Goal: Information Seeking & Learning: Check status

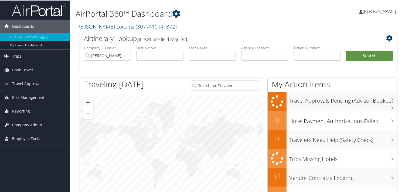
click at [17, 56] on span "Trips" at bounding box center [16, 55] width 9 height 13
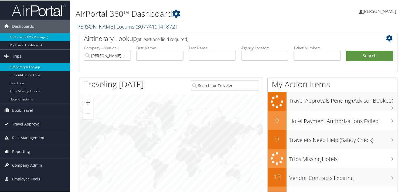
click at [31, 64] on link "Airtinerary® Lookup" at bounding box center [35, 67] width 70 height 8
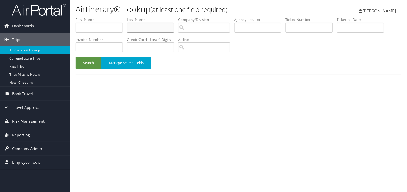
click at [140, 28] on input "text" at bounding box center [150, 28] width 47 height 10
type input "[PERSON_NAME]"
click at [76, 57] on button "Search" at bounding box center [89, 63] width 26 height 13
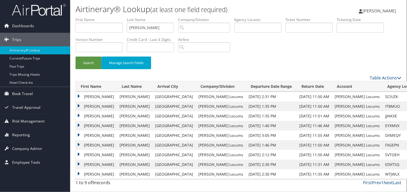
click at [79, 106] on td "[PERSON_NAME]" at bounding box center [96, 107] width 41 height 10
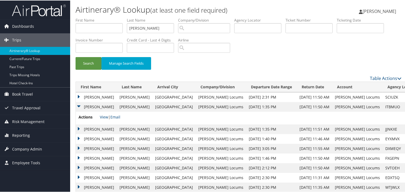
click at [75, 129] on div "Airtinerary® Lookup (at least one field required) [PERSON_NAME] [PERSON_NAME] M…" at bounding box center [238, 101] width 337 height 202
click at [77, 129] on td "[PERSON_NAME]" at bounding box center [96, 129] width 41 height 10
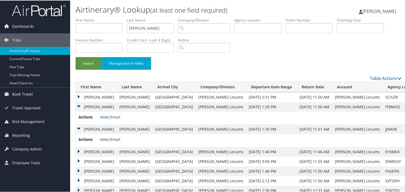
click at [103, 139] on link "View" at bounding box center [104, 139] width 8 height 5
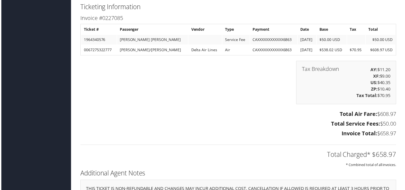
scroll to position [650, 0]
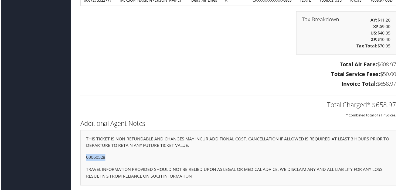
drag, startPoint x: 110, startPoint y: 157, endPoint x: 77, endPoint y: 158, distance: 32.4
click at [77, 158] on div "Additional Agent Notes THIS TICKET IS NON-REFUNDABLE AND CHANGES MAY INCUR ADDI…" at bounding box center [239, 155] width 326 height 73
copy p "00060528"
